Goal: Information Seeking & Learning: Learn about a topic

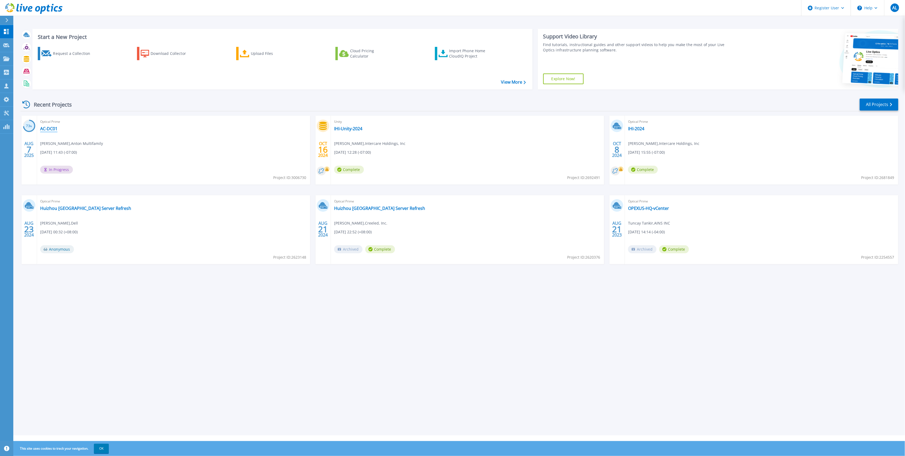
click at [44, 127] on link "AC-DC01" at bounding box center [48, 128] width 17 height 5
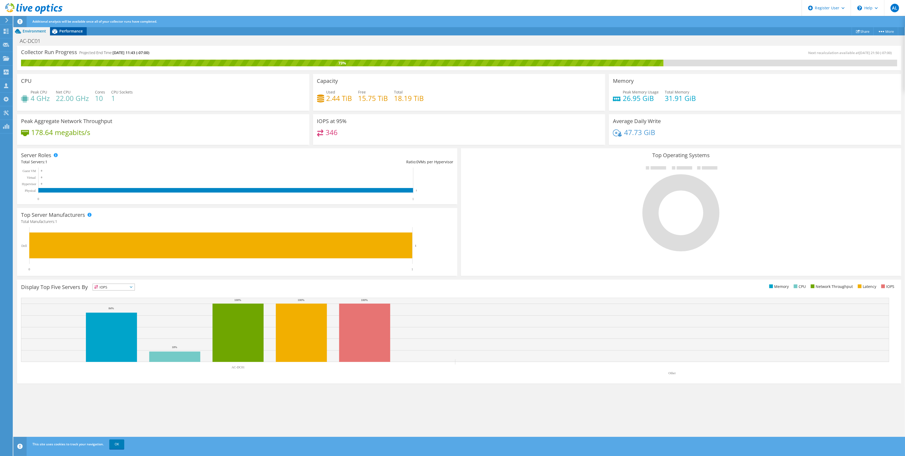
click at [76, 32] on span "Performance" at bounding box center [70, 30] width 23 height 5
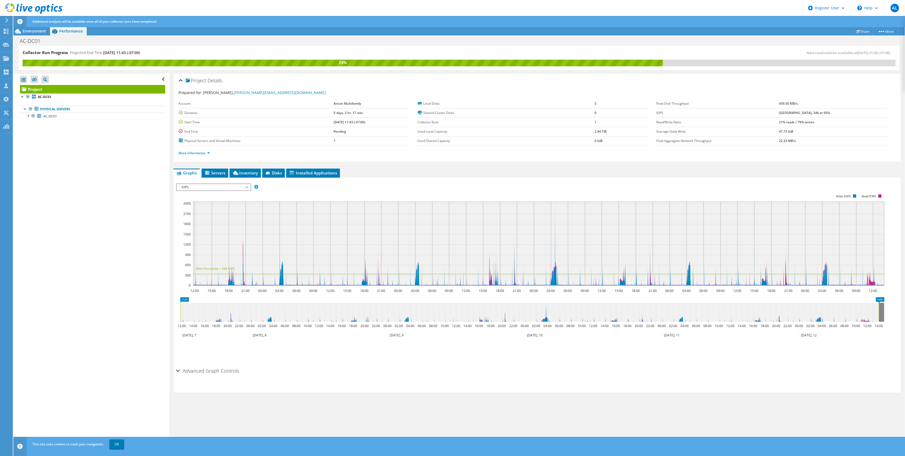
click at [188, 190] on span "IOPS" at bounding box center [213, 187] width 68 height 6
click at [190, 198] on li "Disk Throughput" at bounding box center [214, 200] width 74 height 6
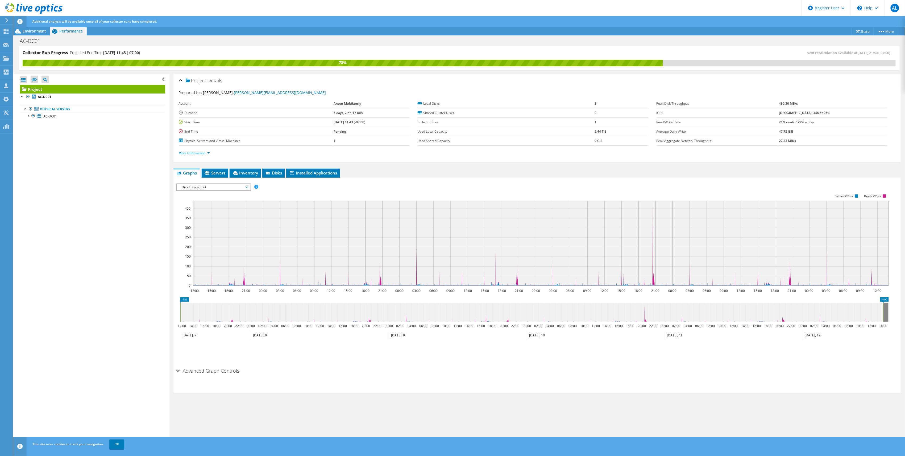
click at [197, 186] on span "Disk Throughput" at bounding box center [213, 187] width 68 height 6
click at [198, 204] on li "IO Size" at bounding box center [214, 206] width 74 height 6
click at [200, 188] on span "IO Size" at bounding box center [213, 187] width 68 height 6
click at [201, 213] on li "Latency" at bounding box center [214, 212] width 74 height 6
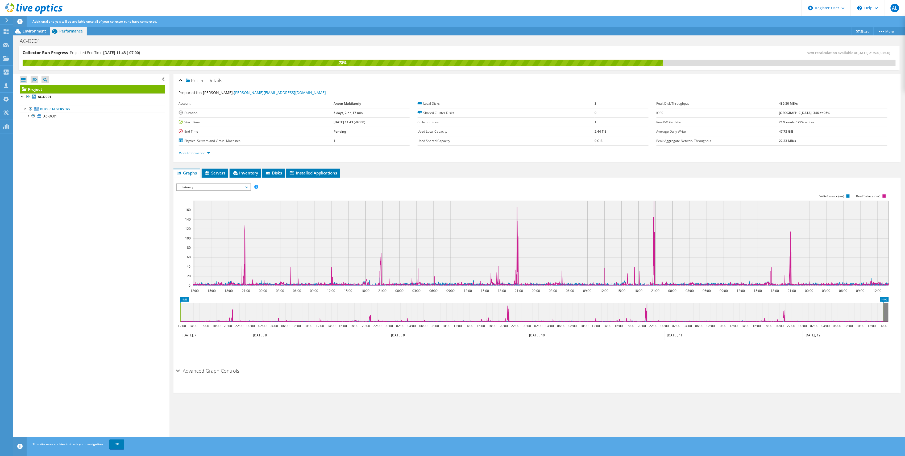
click at [196, 190] on span "Latency" at bounding box center [213, 187] width 68 height 6
click at [206, 217] on li "Queue Depth" at bounding box center [214, 219] width 74 height 6
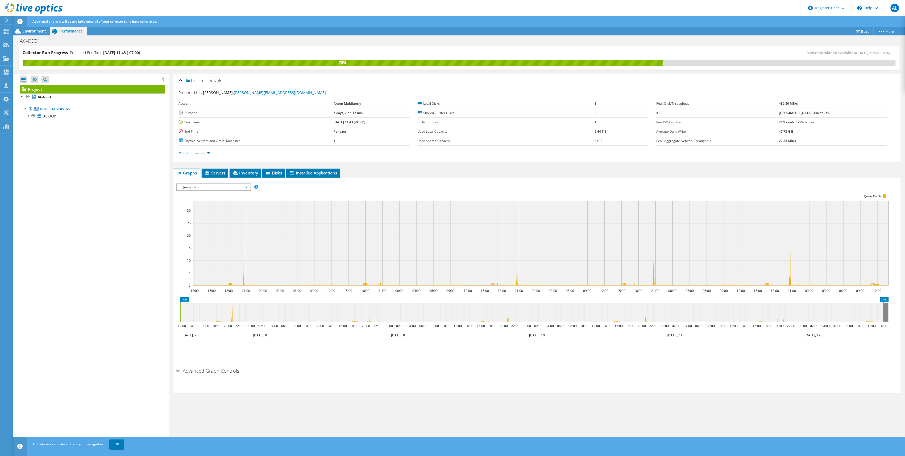
click at [205, 189] on span "Queue Depth" at bounding box center [213, 187] width 68 height 6
click at [208, 224] on li "CPU Percentage" at bounding box center [214, 225] width 74 height 6
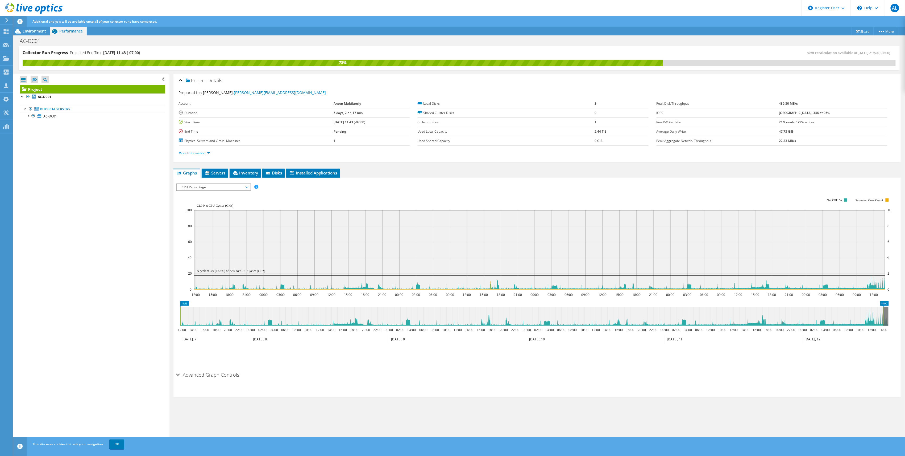
click at [215, 190] on span "CPU Percentage" at bounding box center [213, 187] width 68 height 6
click at [215, 231] on li "Memory" at bounding box center [214, 232] width 74 height 6
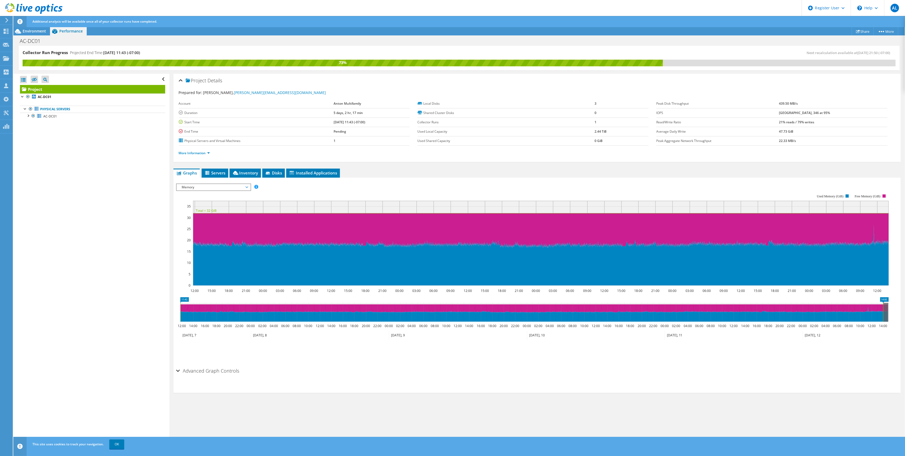
click at [232, 191] on rect at bounding box center [532, 240] width 713 height 106
click at [231, 190] on span "Memory" at bounding box center [213, 187] width 68 height 6
click at [201, 240] on li "Participation" at bounding box center [214, 238] width 74 height 6
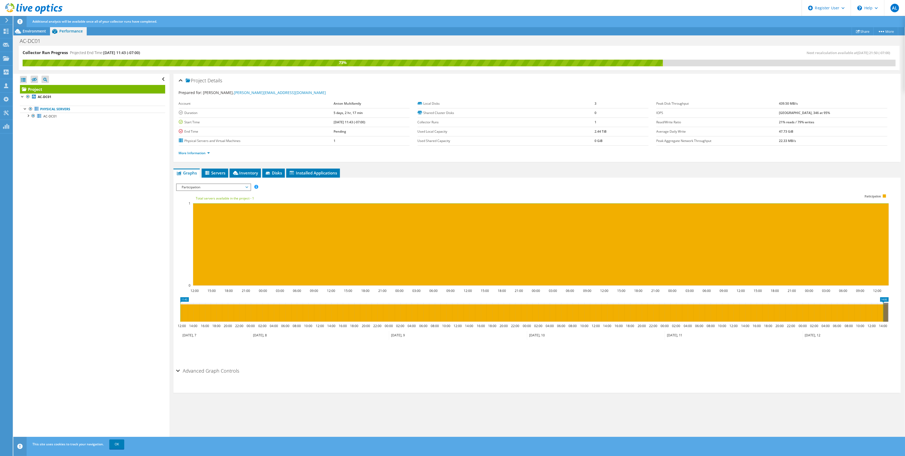
click at [227, 185] on span "Participation" at bounding box center [213, 187] width 68 height 6
click at [211, 244] on li "Network Throughput" at bounding box center [214, 244] width 74 height 6
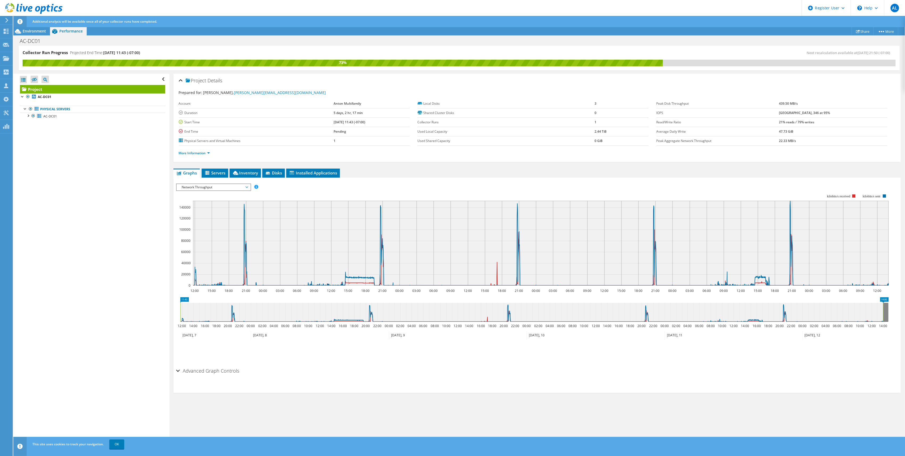
click at [244, 187] on span "Network Throughput" at bounding box center [213, 187] width 68 height 6
click at [275, 195] on rect at bounding box center [532, 240] width 713 height 106
click at [54, 117] on span "AC-DC01" at bounding box center [50, 116] width 14 height 5
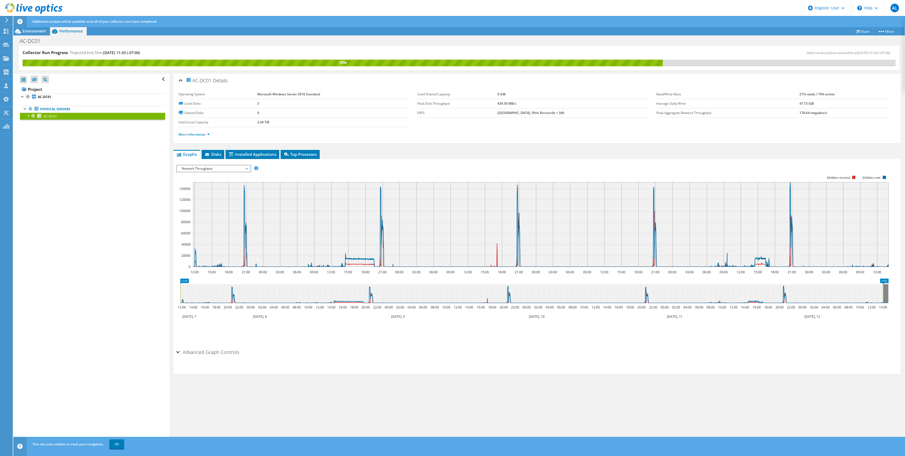
click at [216, 171] on span "Network Throughput" at bounding box center [213, 168] width 68 height 6
click at [197, 204] on li "CPU Percentage" at bounding box center [214, 207] width 74 height 6
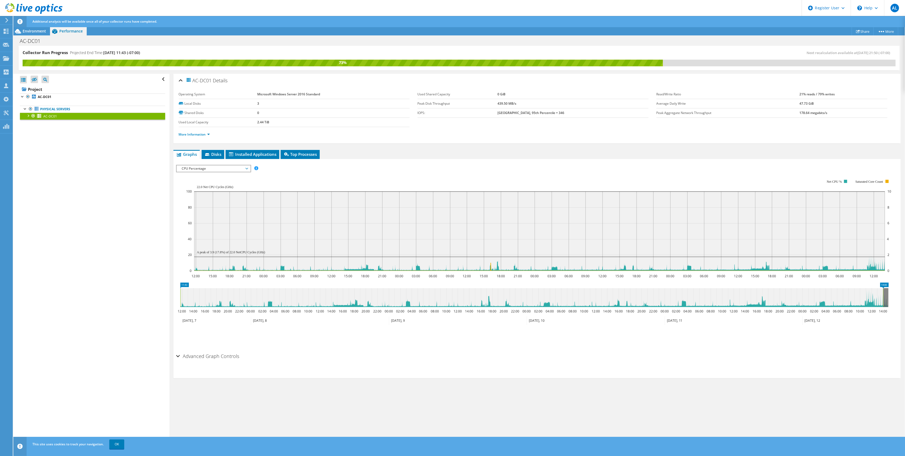
click at [211, 174] on rect at bounding box center [538, 225] width 705 height 106
click at [211, 172] on rect at bounding box center [538, 225] width 705 height 106
click at [210, 167] on span "CPU Percentage" at bounding box center [213, 168] width 68 height 6
click at [205, 212] on li "Memory" at bounding box center [214, 213] width 74 height 6
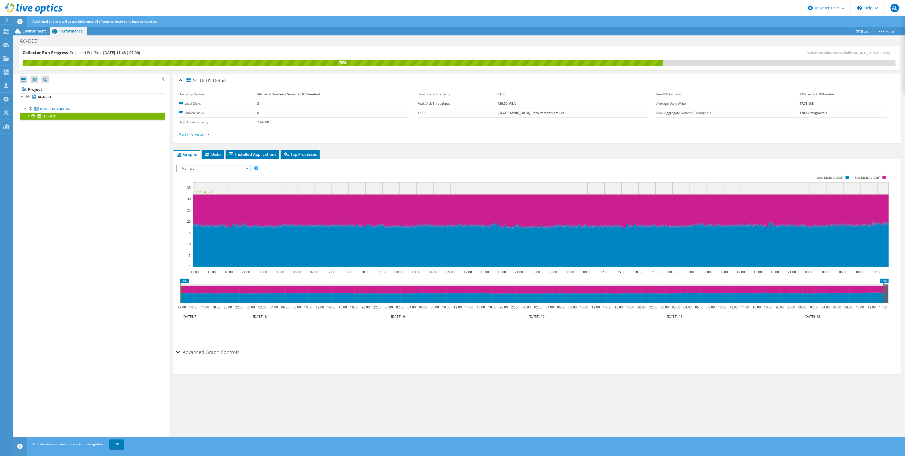
click at [198, 169] on span "Memory" at bounding box center [213, 168] width 68 height 6
click at [197, 219] on li "Page Faults" at bounding box center [214, 219] width 74 height 6
